Goal: Task Accomplishment & Management: Manage account settings

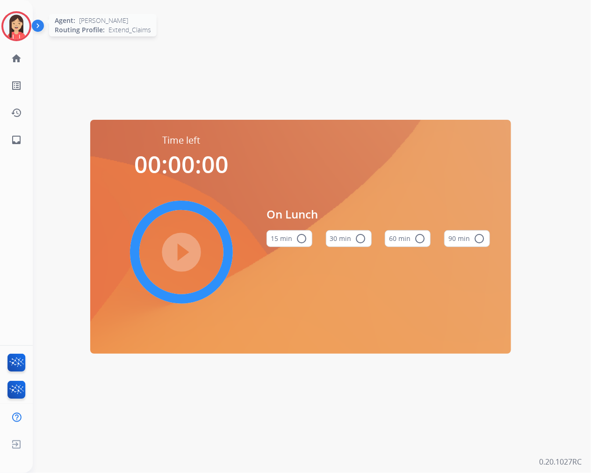
click at [19, 27] on img at bounding box center [16, 26] width 26 height 26
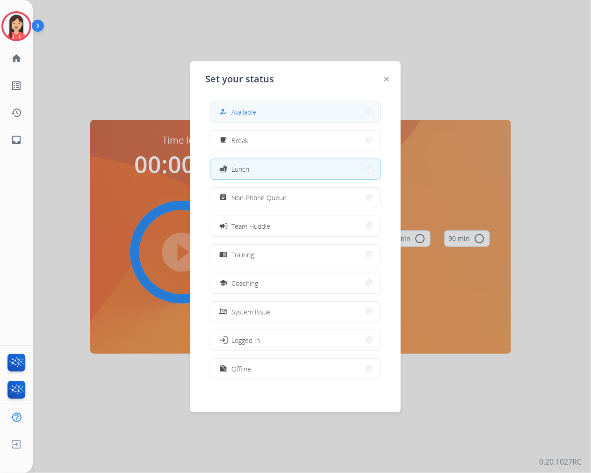
click at [247, 109] on span "Available" at bounding box center [243, 112] width 25 height 10
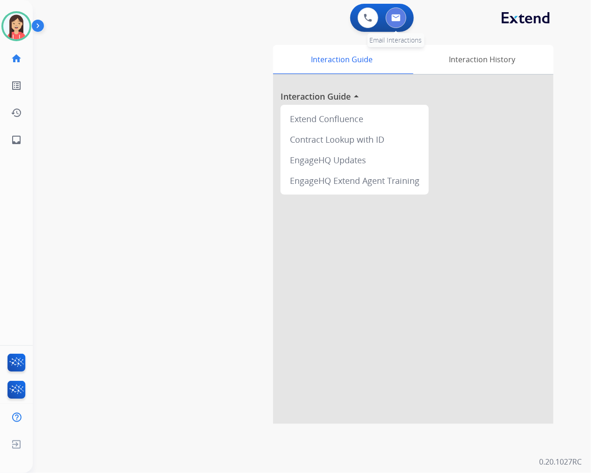
click at [403, 17] on button at bounding box center [396, 17] width 21 height 21
select select "**********"
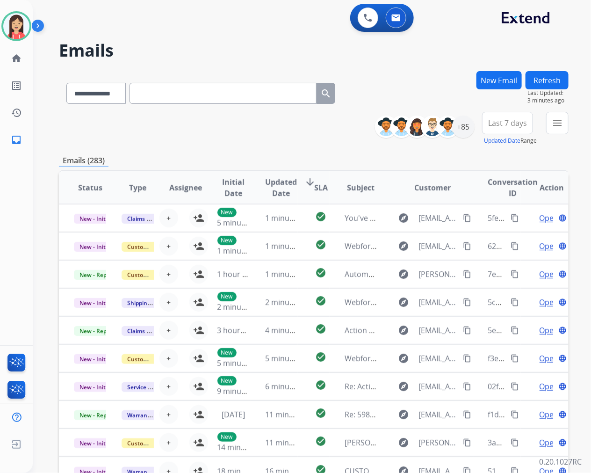
click at [295, 155] on div "Emails (283)" at bounding box center [314, 161] width 510 height 12
click at [259, 47] on h2 "Emails" at bounding box center [314, 50] width 510 height 19
